Goal: Task Accomplishment & Management: Use online tool/utility

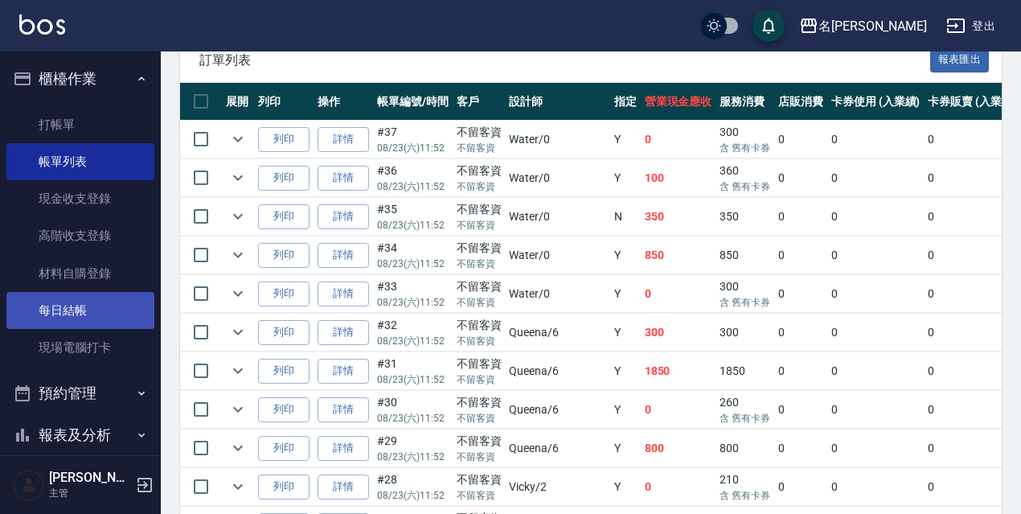
scroll to position [0, 193]
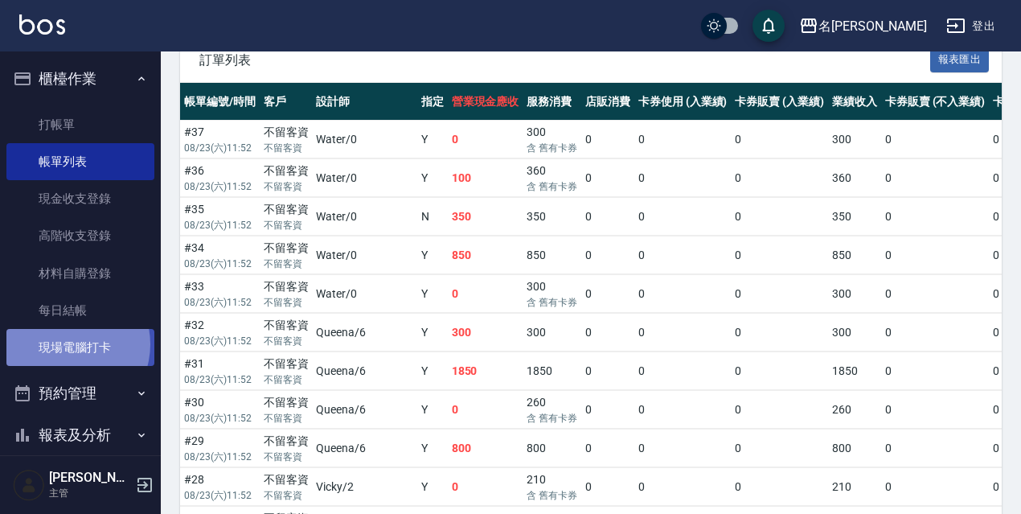
click at [67, 344] on link "現場電腦打卡" at bounding box center [80, 347] width 148 height 37
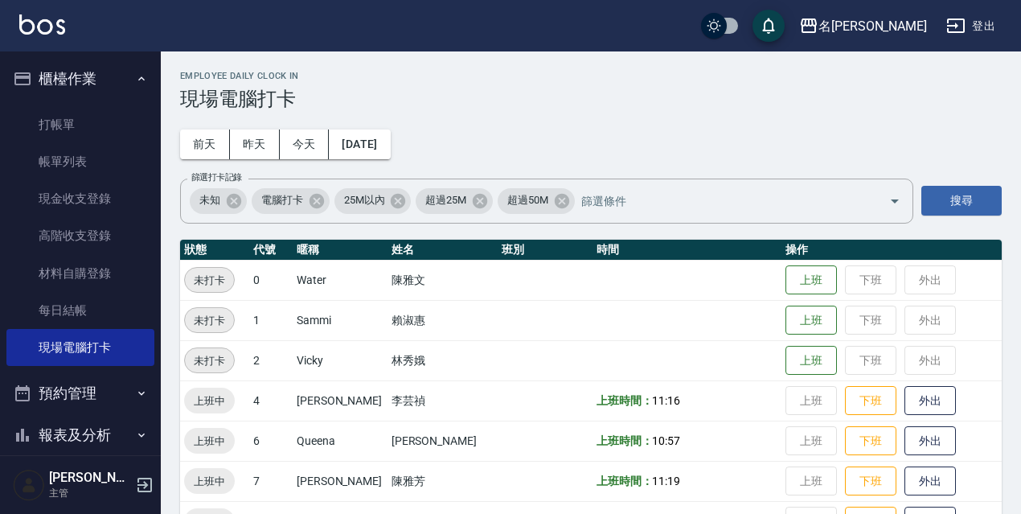
scroll to position [241, 0]
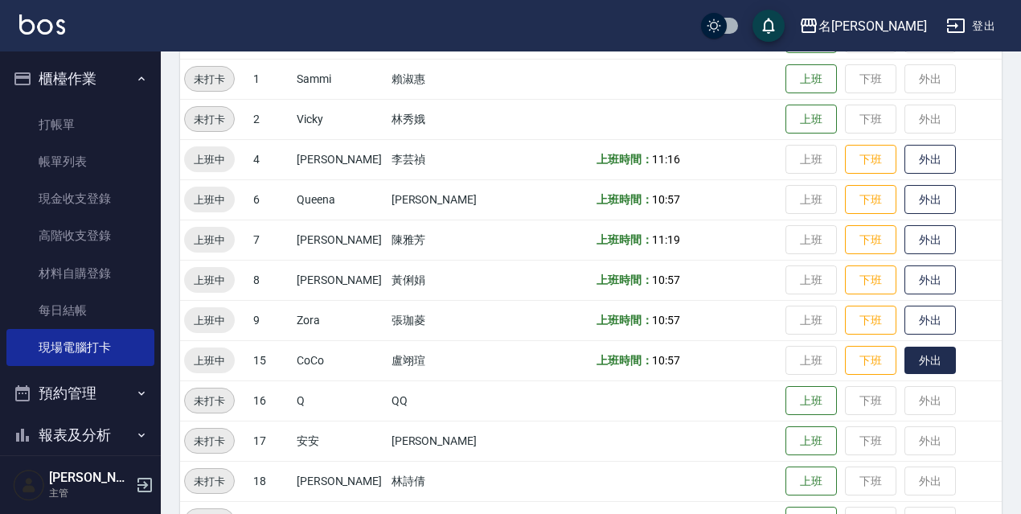
click at [910, 369] on button "外出" at bounding box center [930, 361] width 51 height 28
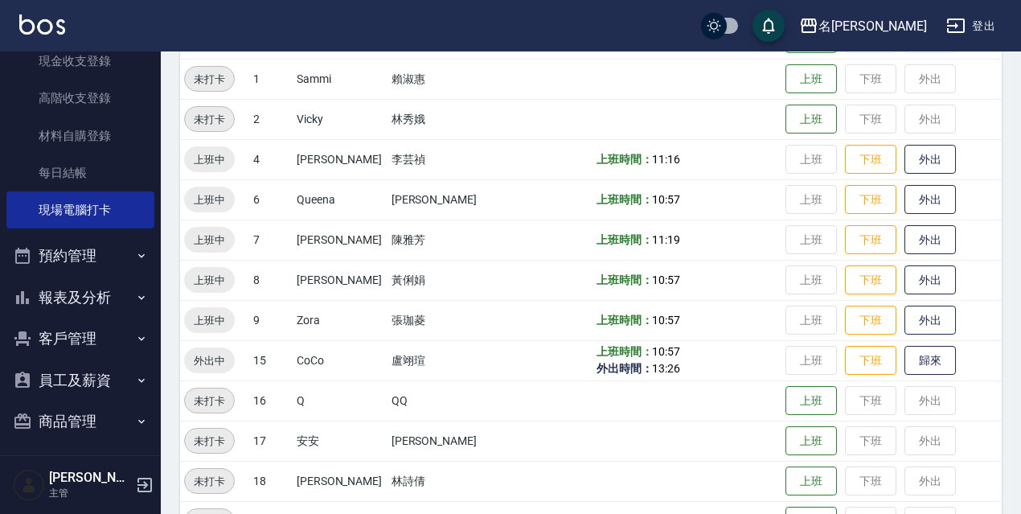
scroll to position [185, 0]
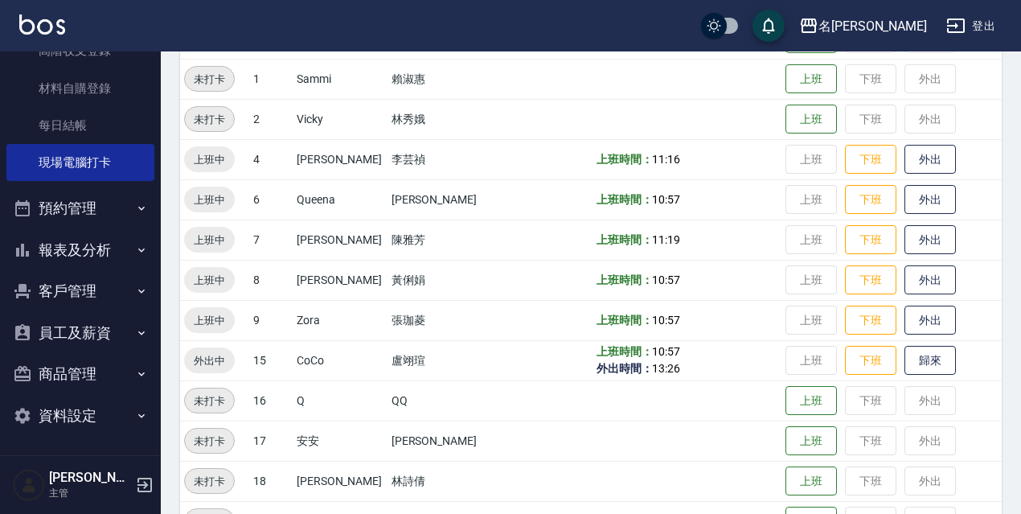
click at [117, 206] on button "預約管理" at bounding box center [80, 208] width 148 height 42
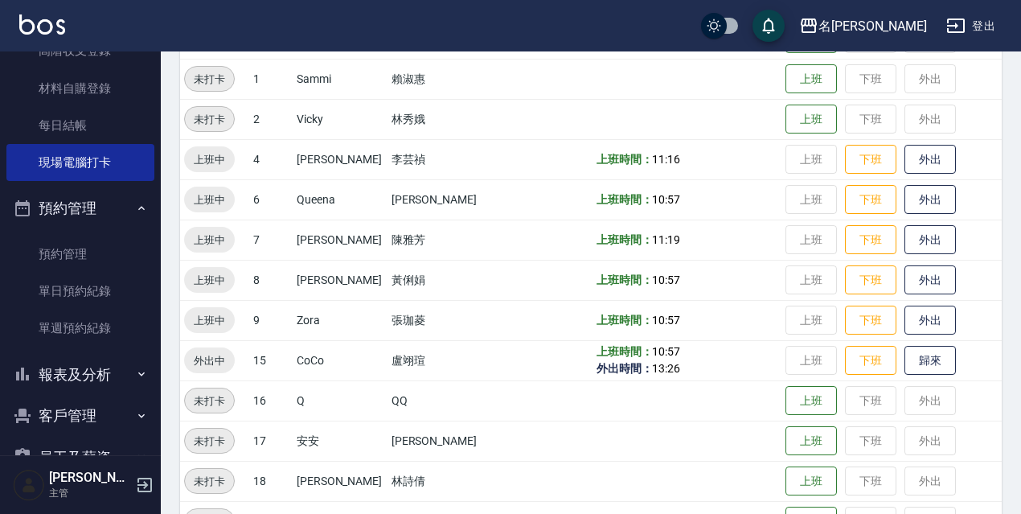
click at [101, 367] on button "報表及分析" at bounding box center [80, 375] width 148 height 42
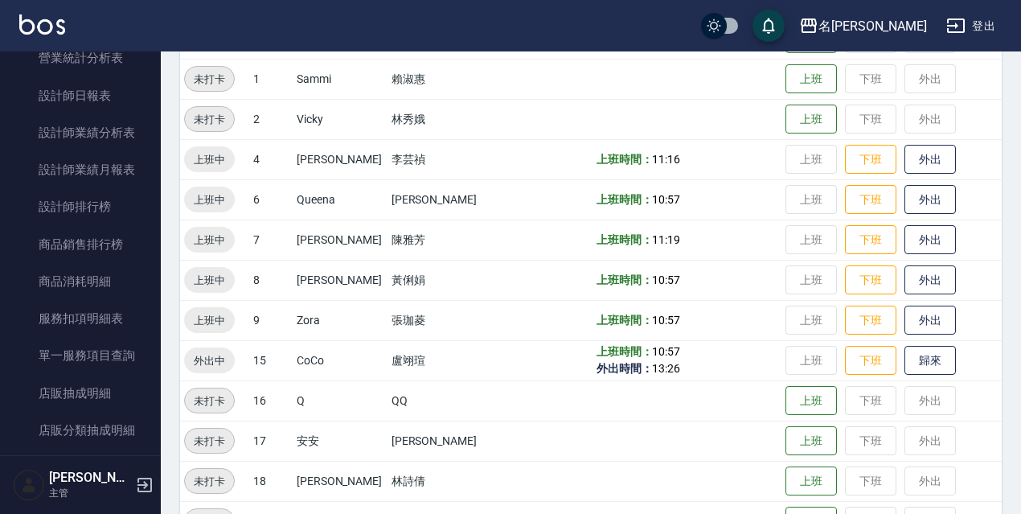
scroll to position [861, 0]
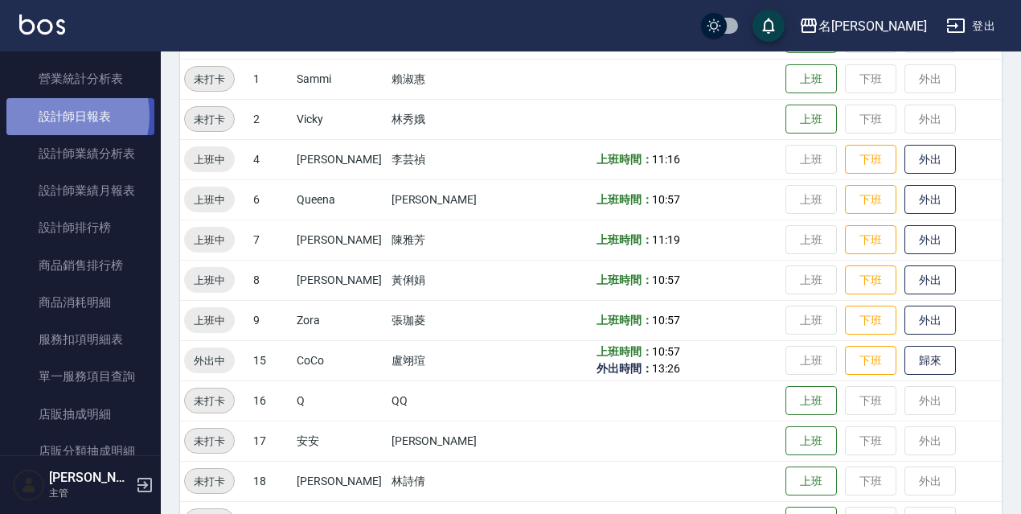
click at [57, 115] on link "設計師日報表" at bounding box center [80, 116] width 148 height 37
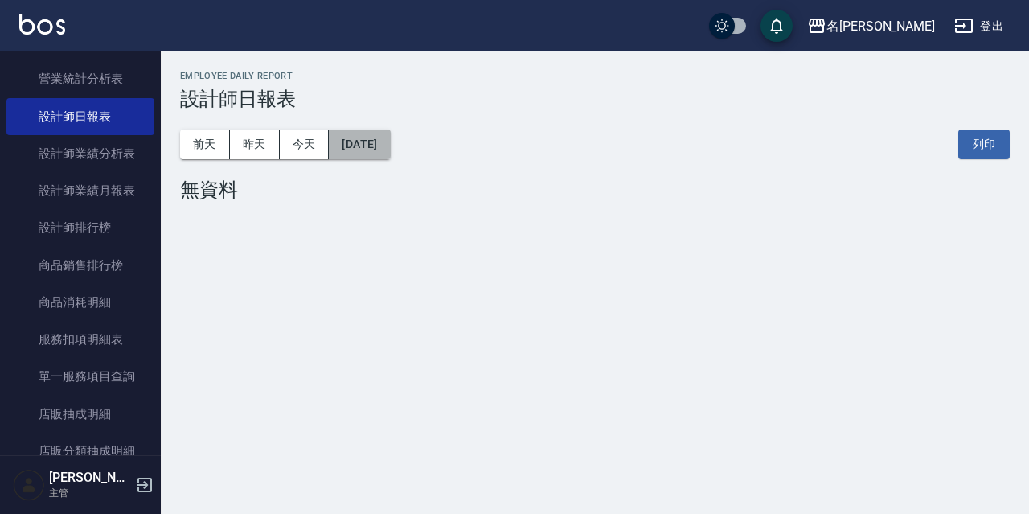
click at [390, 143] on button "[DATE]" at bounding box center [359, 144] width 61 height 30
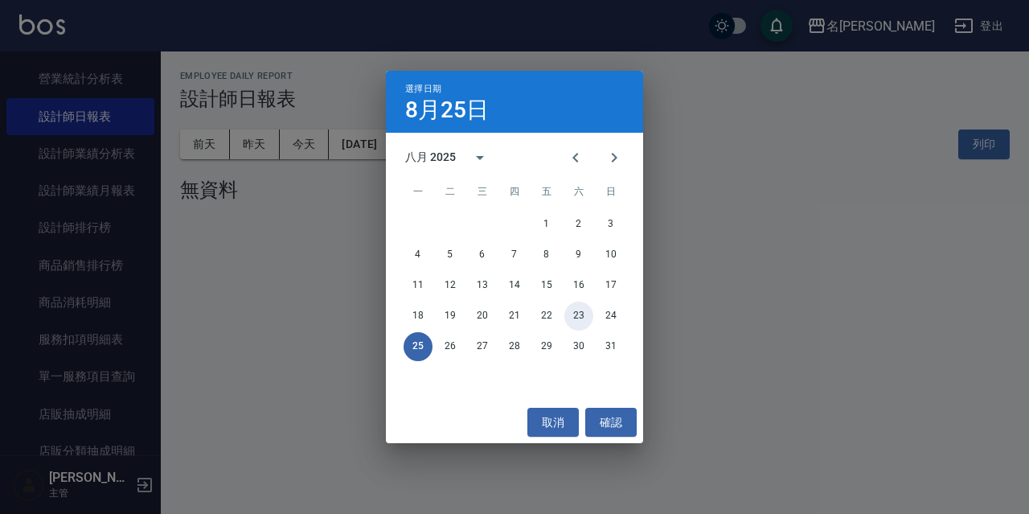
click at [582, 312] on button "23" at bounding box center [579, 316] width 29 height 29
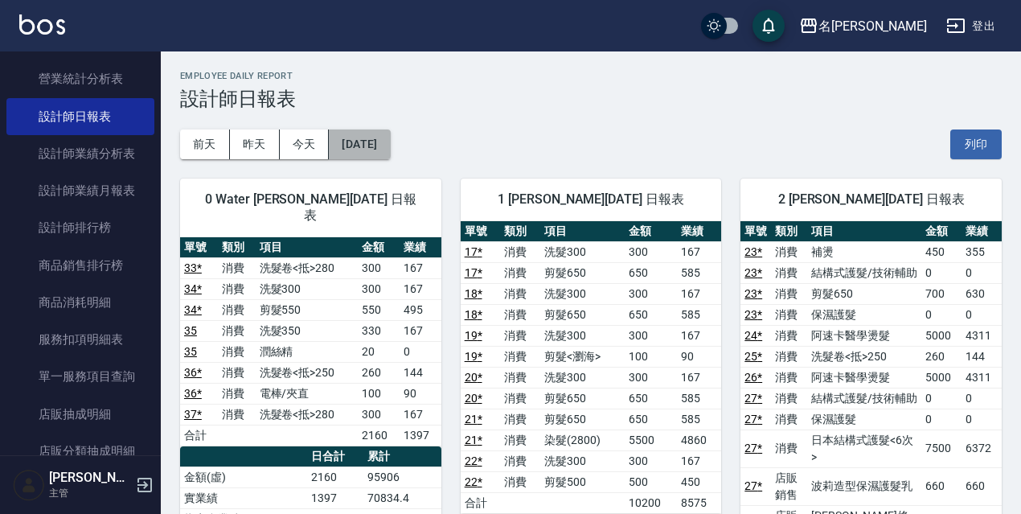
click at [390, 138] on button "[DATE]" at bounding box center [359, 144] width 61 height 30
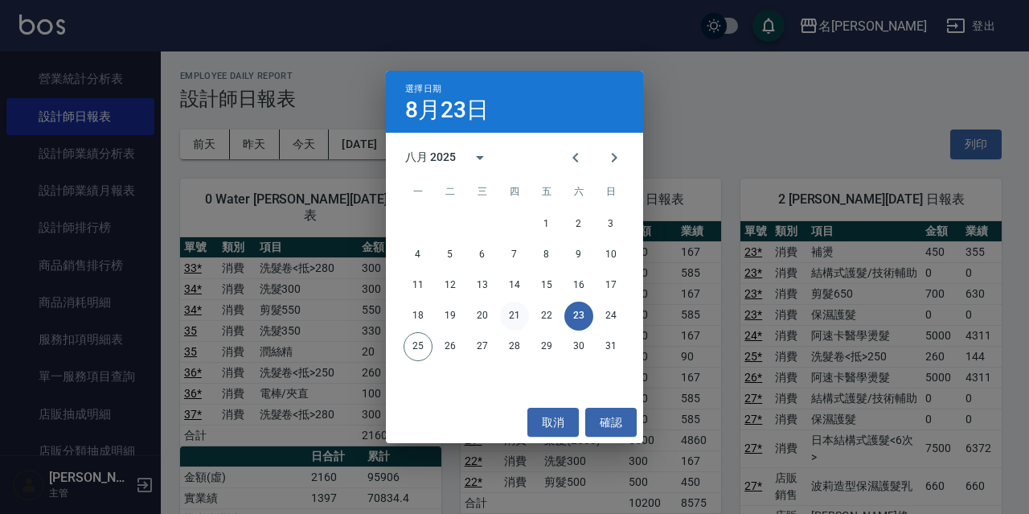
click at [519, 324] on button "21" at bounding box center [514, 316] width 29 height 29
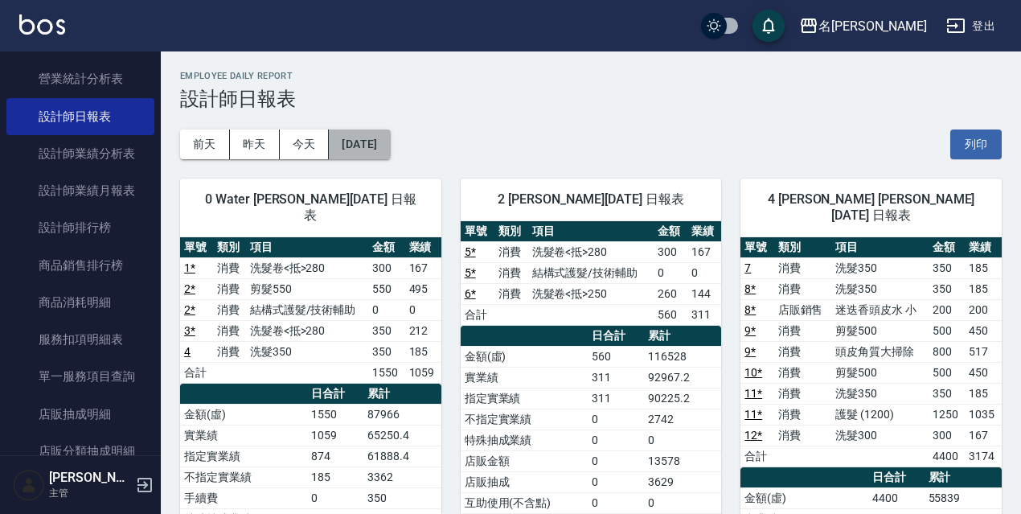
click at [390, 148] on button "[DATE]" at bounding box center [359, 144] width 61 height 30
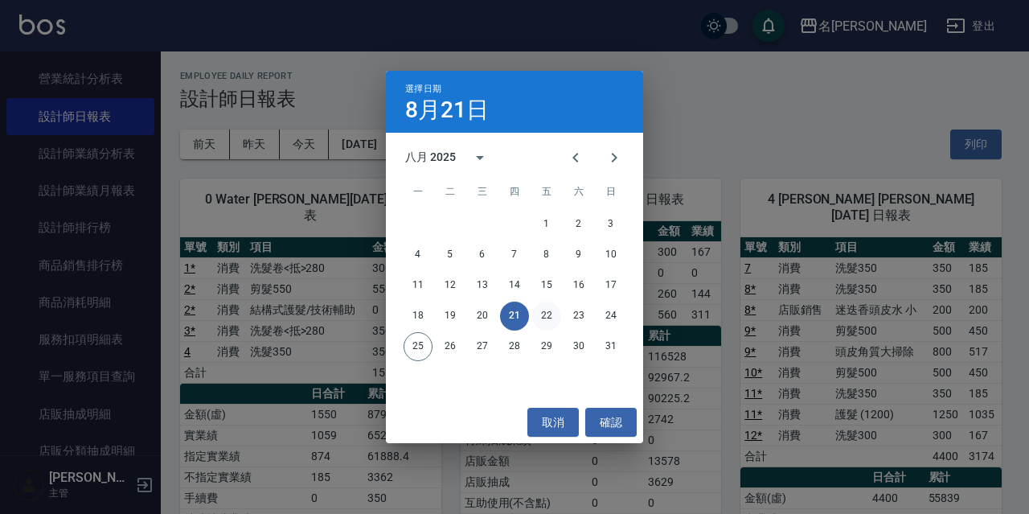
click at [548, 316] on button "22" at bounding box center [546, 316] width 29 height 29
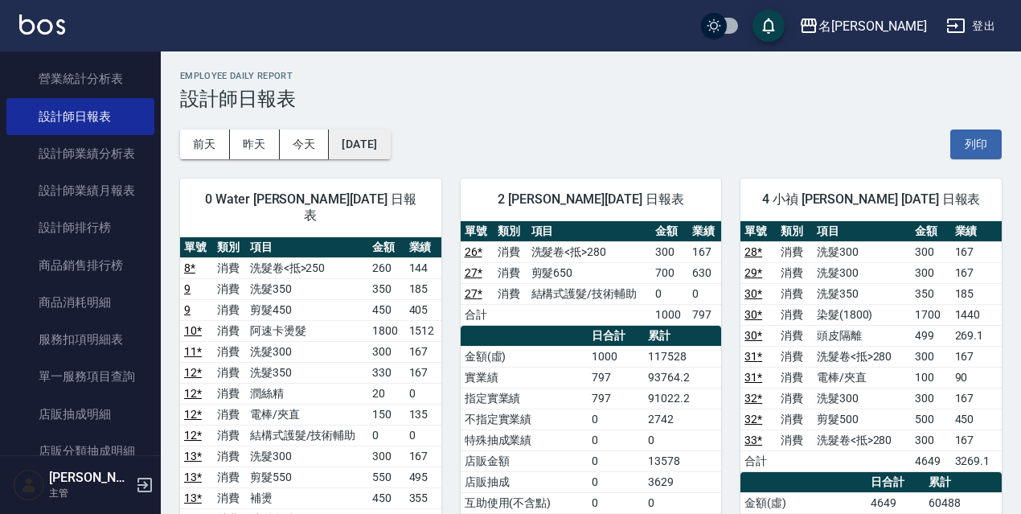
click at [390, 147] on button "[DATE]" at bounding box center [359, 144] width 61 height 30
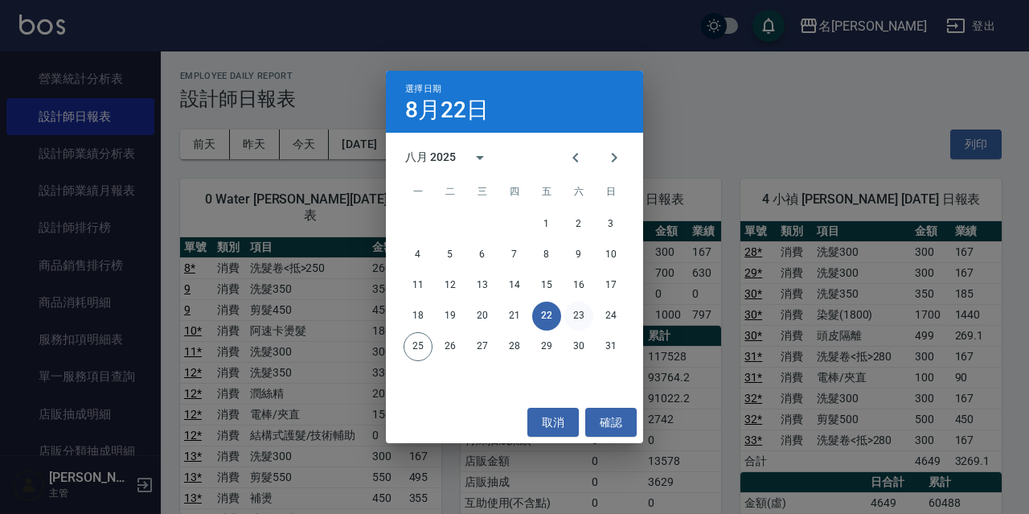
click at [573, 312] on button "23" at bounding box center [579, 316] width 29 height 29
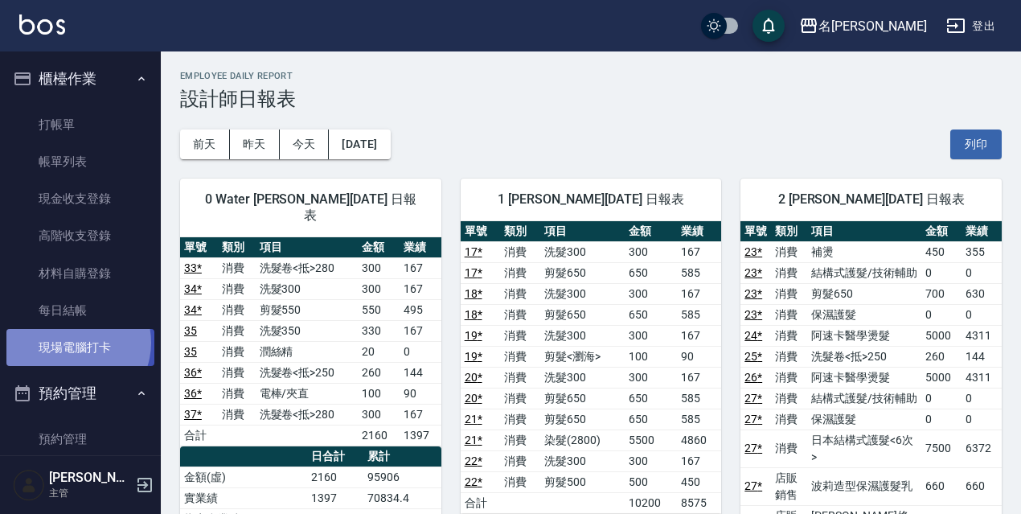
click at [73, 343] on link "現場電腦打卡" at bounding box center [80, 347] width 148 height 37
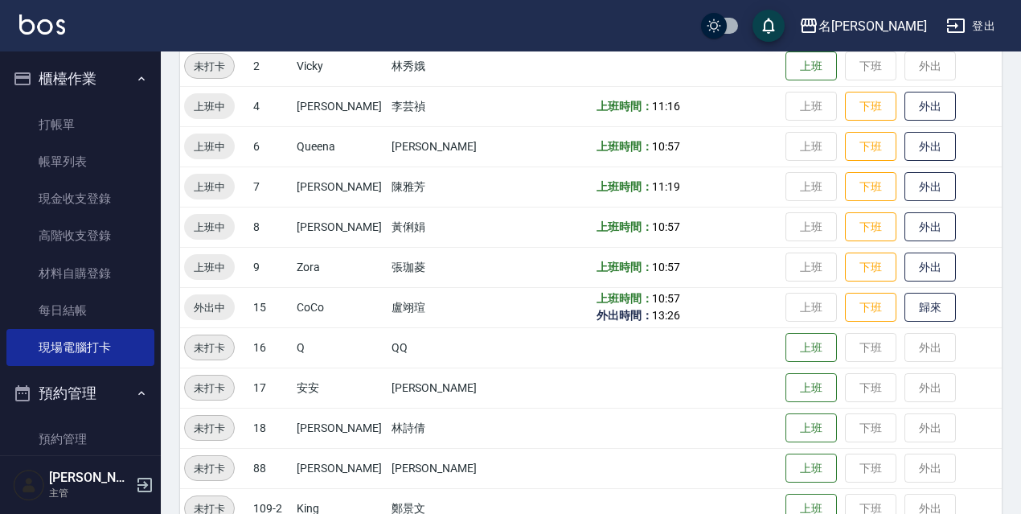
scroll to position [296, 0]
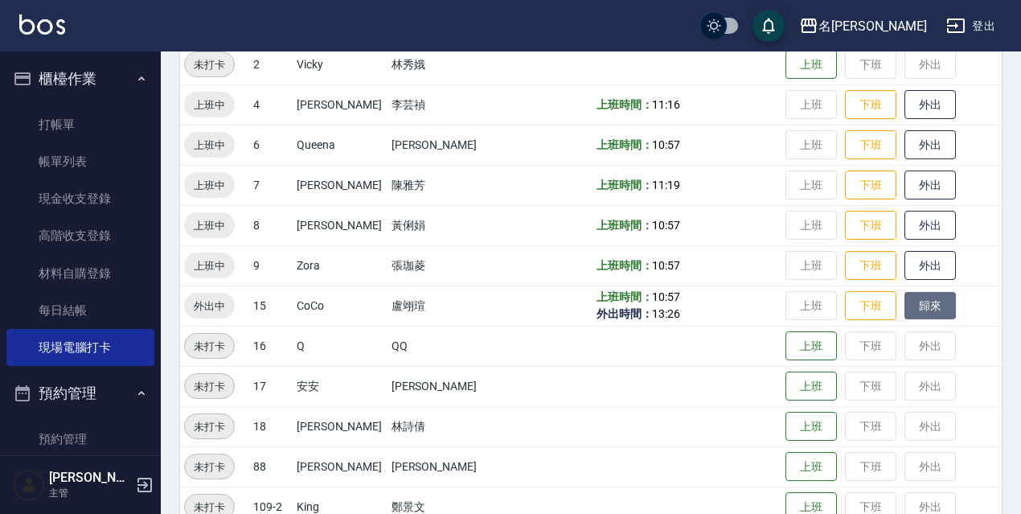
click at [910, 302] on button "歸來" at bounding box center [930, 306] width 51 height 28
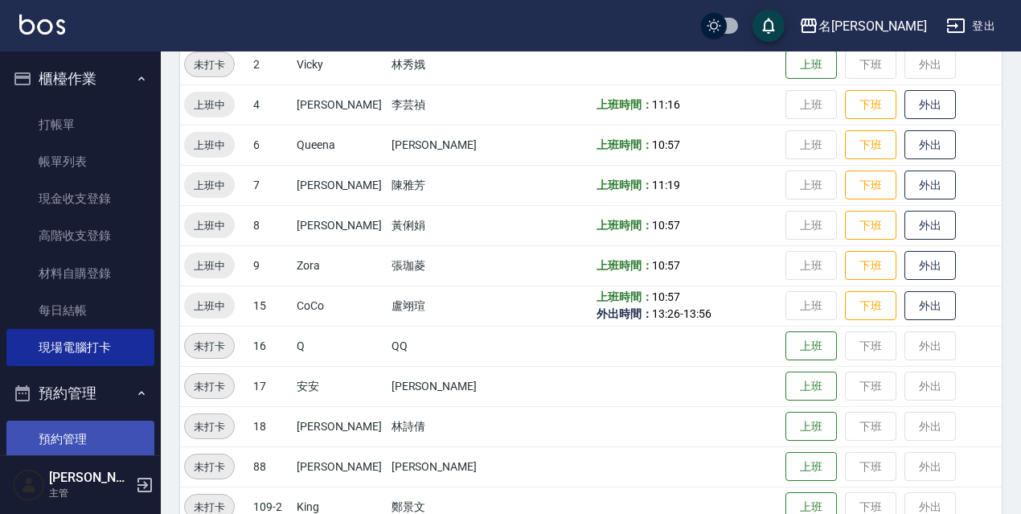
scroll to position [241, 0]
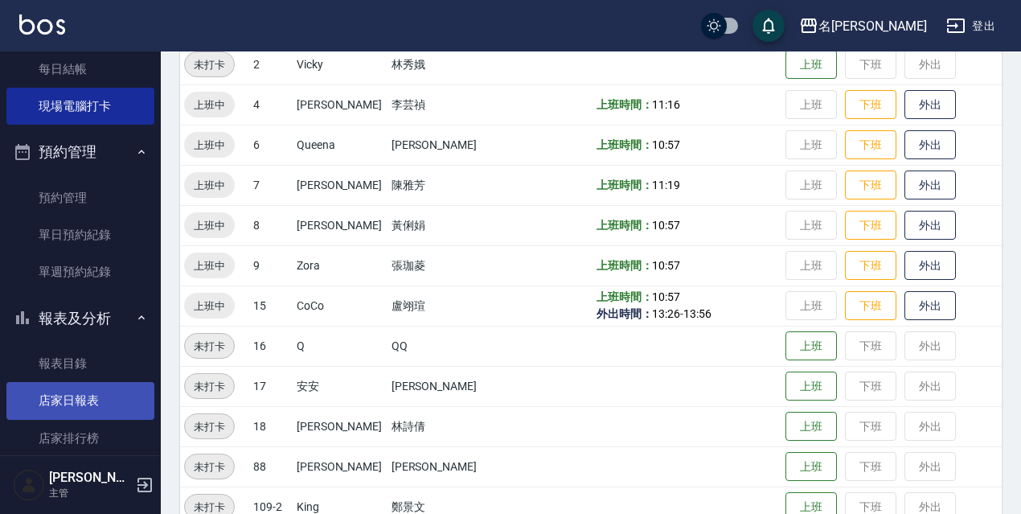
click at [74, 397] on link "店家日報表" at bounding box center [80, 400] width 148 height 37
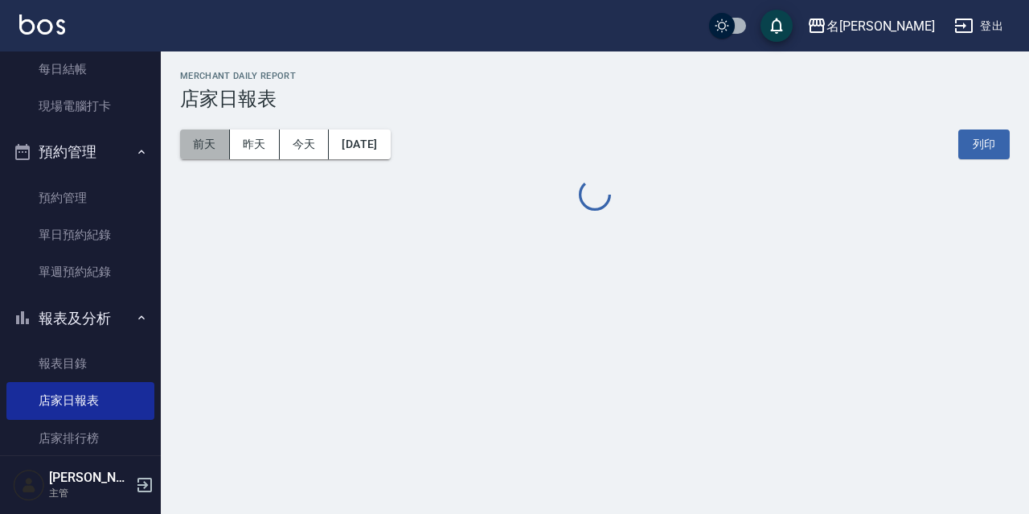
click at [215, 144] on button "前天" at bounding box center [205, 144] width 50 height 30
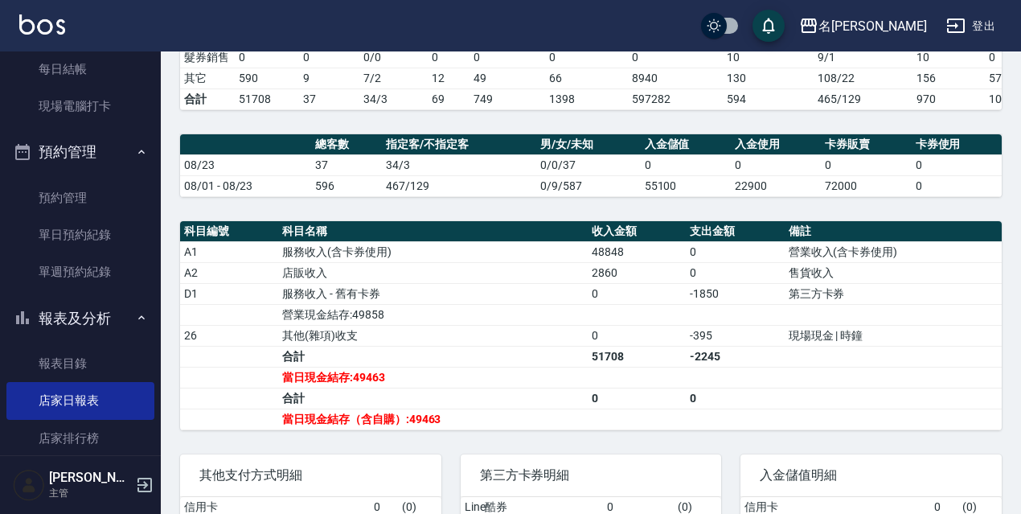
scroll to position [80, 0]
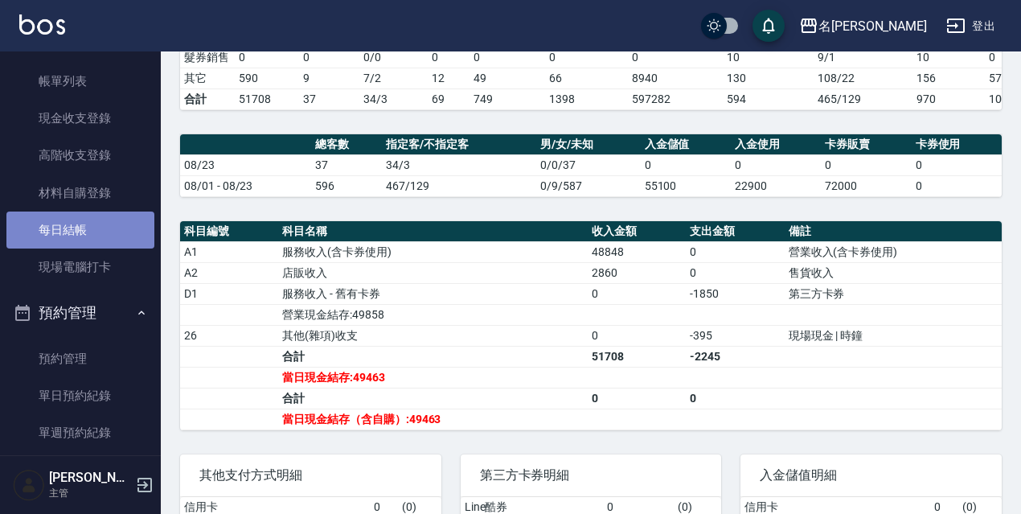
click at [89, 232] on link "每日結帳" at bounding box center [80, 230] width 148 height 37
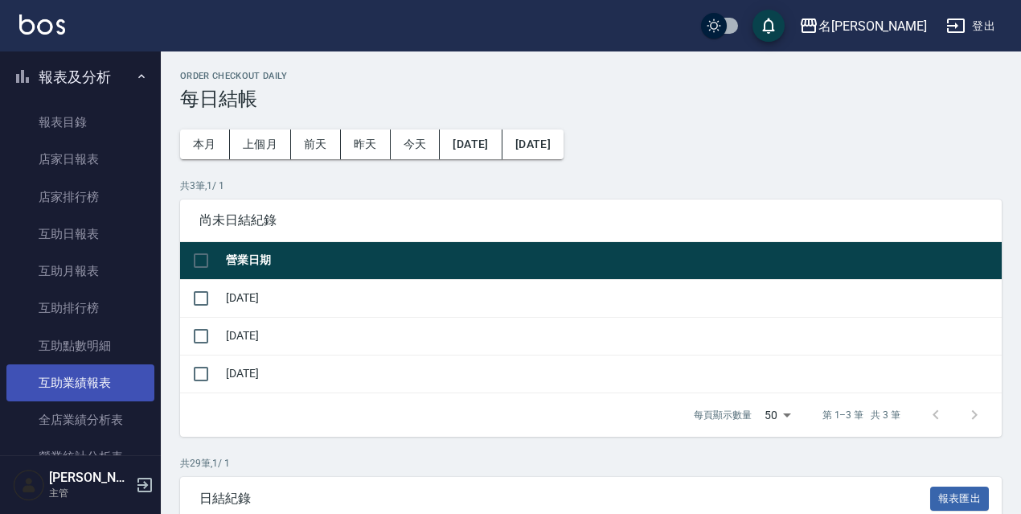
scroll to position [643, 0]
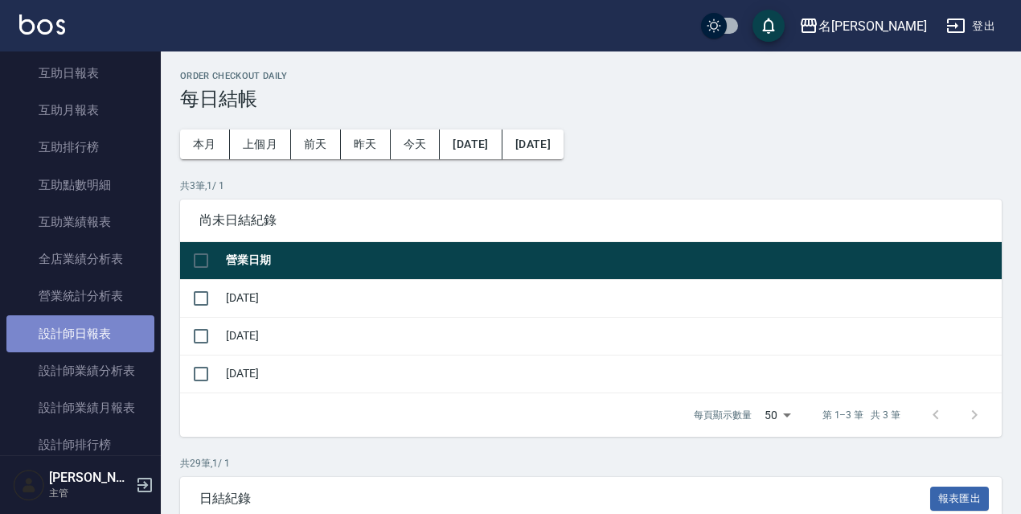
click at [107, 328] on link "設計師日報表" at bounding box center [80, 333] width 148 height 37
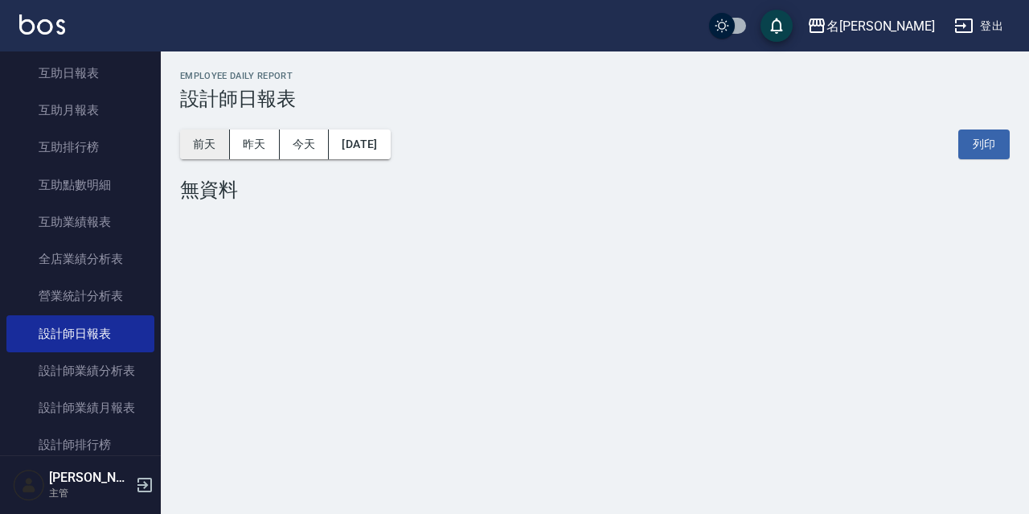
click at [203, 138] on button "前天" at bounding box center [205, 144] width 50 height 30
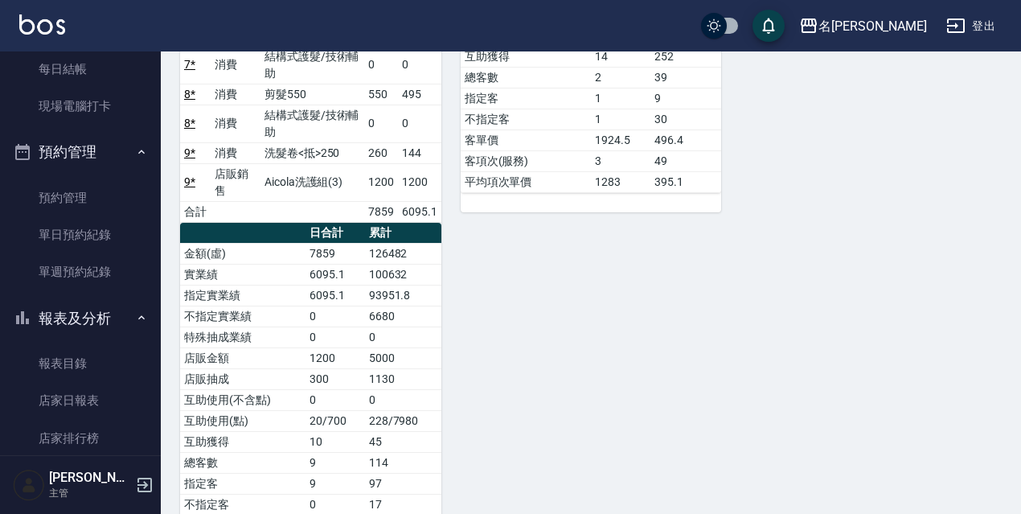
scroll to position [161, 0]
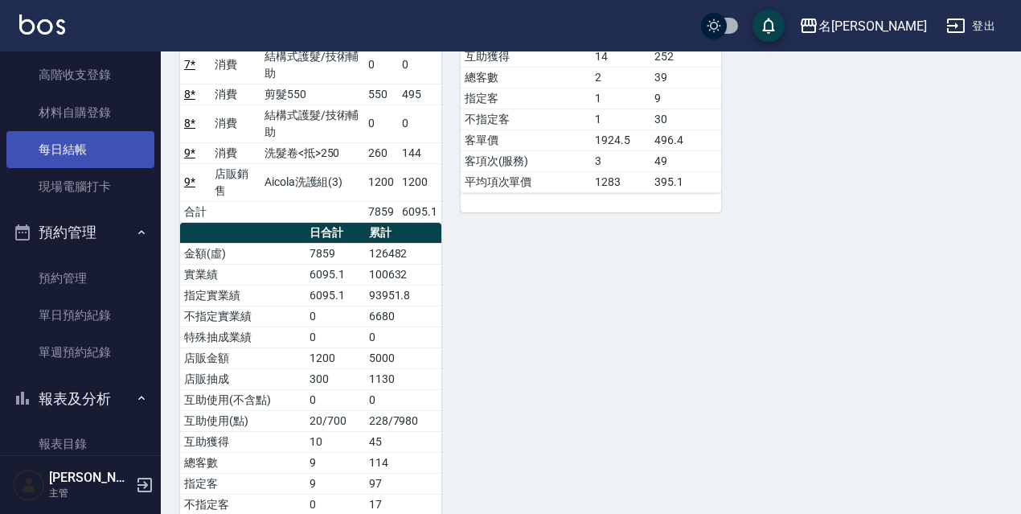
click at [91, 142] on link "每日結帳" at bounding box center [80, 149] width 148 height 37
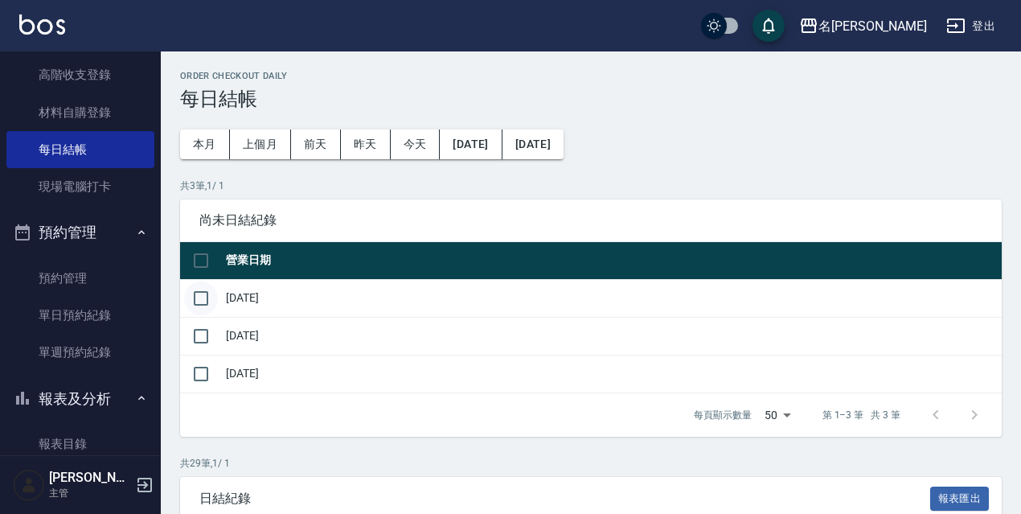
click at [214, 302] on input "checkbox" at bounding box center [201, 298] width 34 height 34
checkbox input "true"
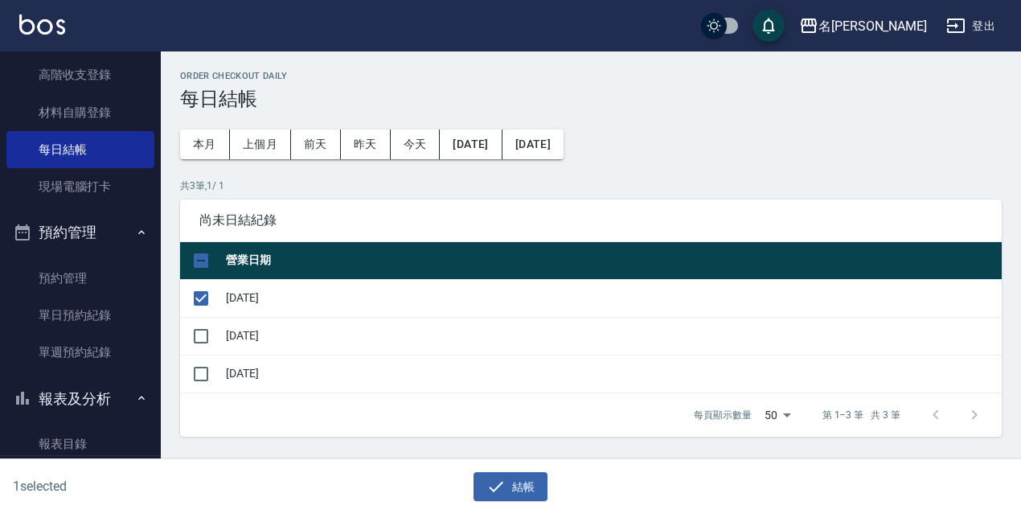
drag, startPoint x: 213, startPoint y: 335, endPoint x: 240, endPoint y: 349, distance: 30.9
click at [213, 335] on input "checkbox" at bounding box center [201, 336] width 34 height 34
checkbox input "true"
click at [526, 483] on button "結帳" at bounding box center [511, 487] width 75 height 30
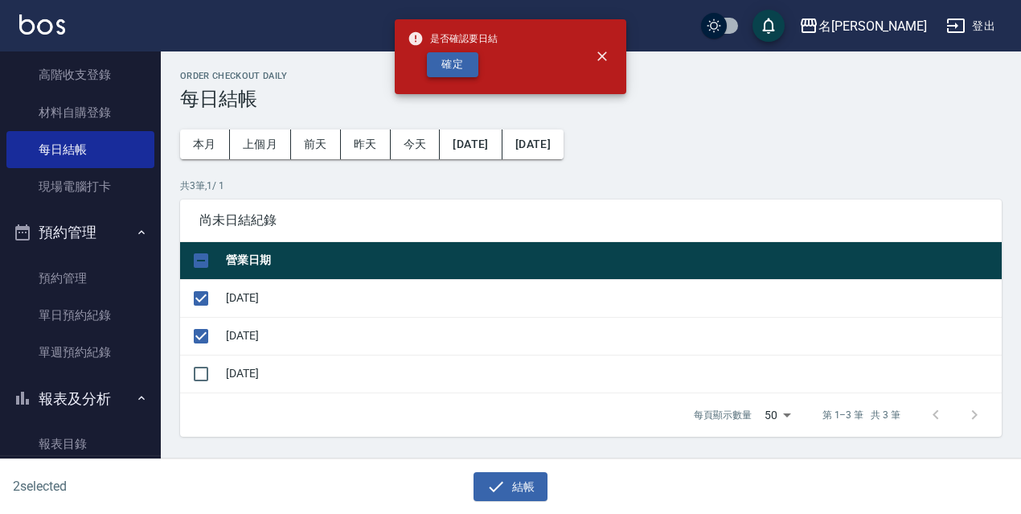
click at [462, 70] on button "確定" at bounding box center [452, 64] width 51 height 25
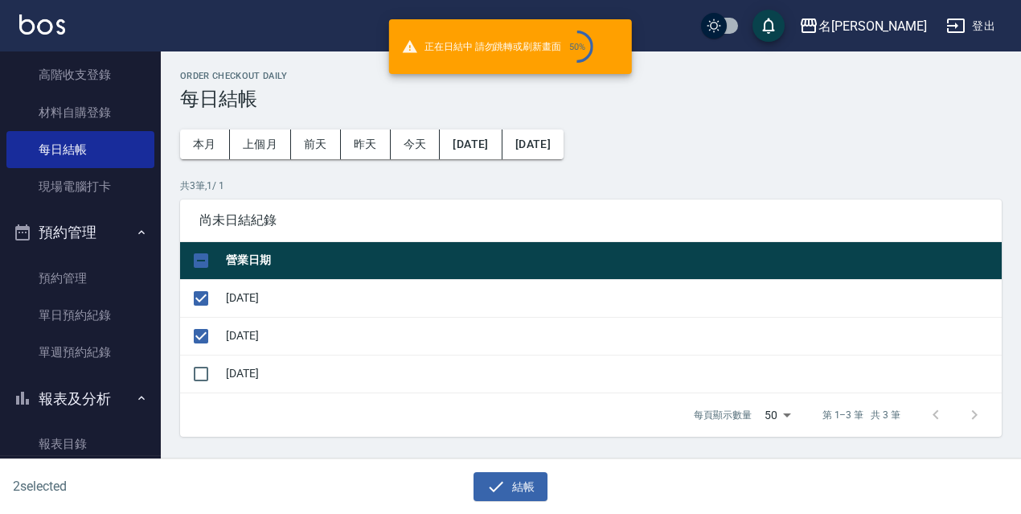
checkbox input "false"
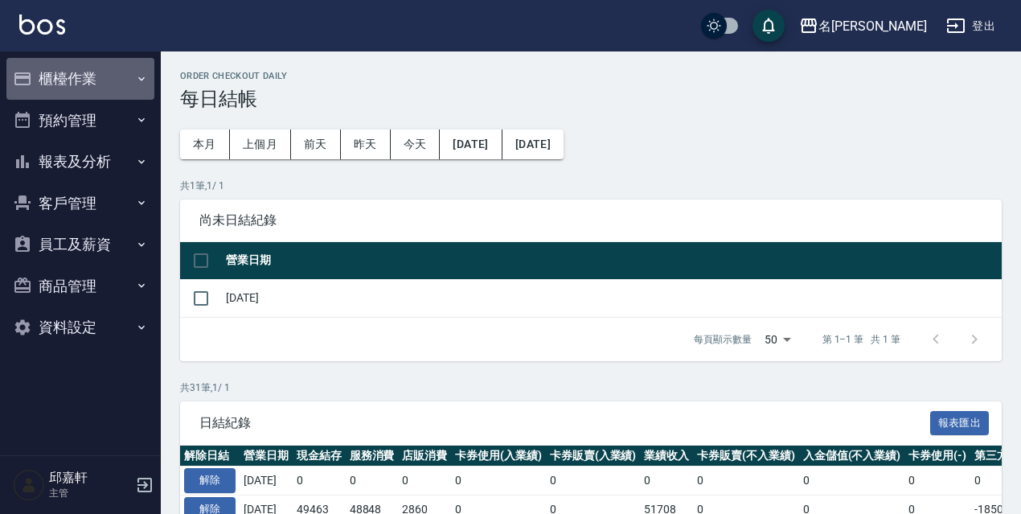
click at [69, 88] on button "櫃檯作業" at bounding box center [80, 79] width 148 height 42
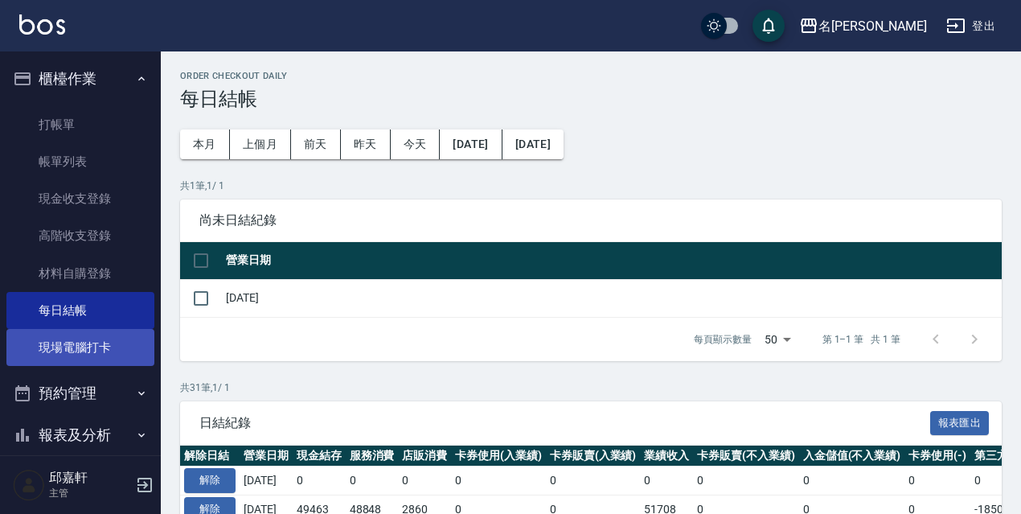
click at [67, 355] on link "現場電腦打卡" at bounding box center [80, 347] width 148 height 37
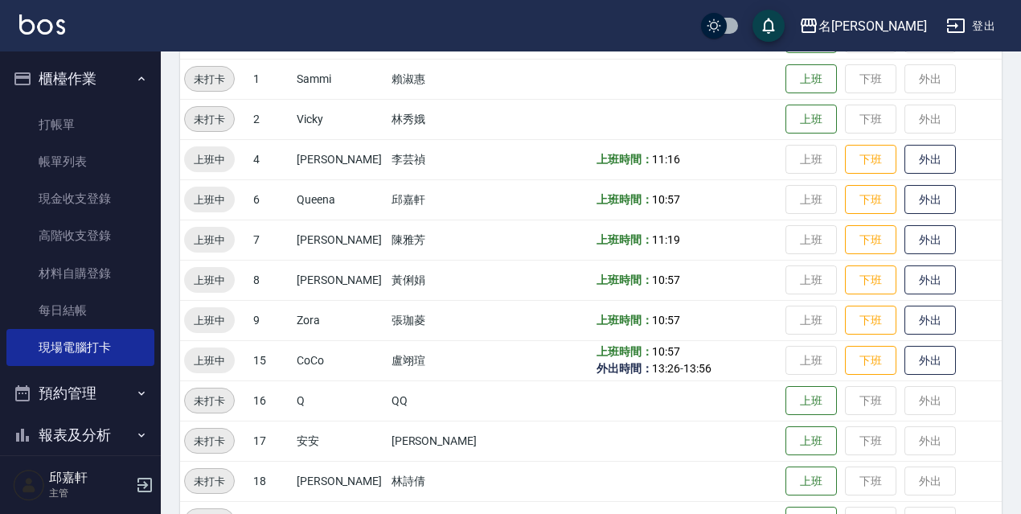
scroll to position [322, 0]
